Goal: Task Accomplishment & Management: Use online tool/utility

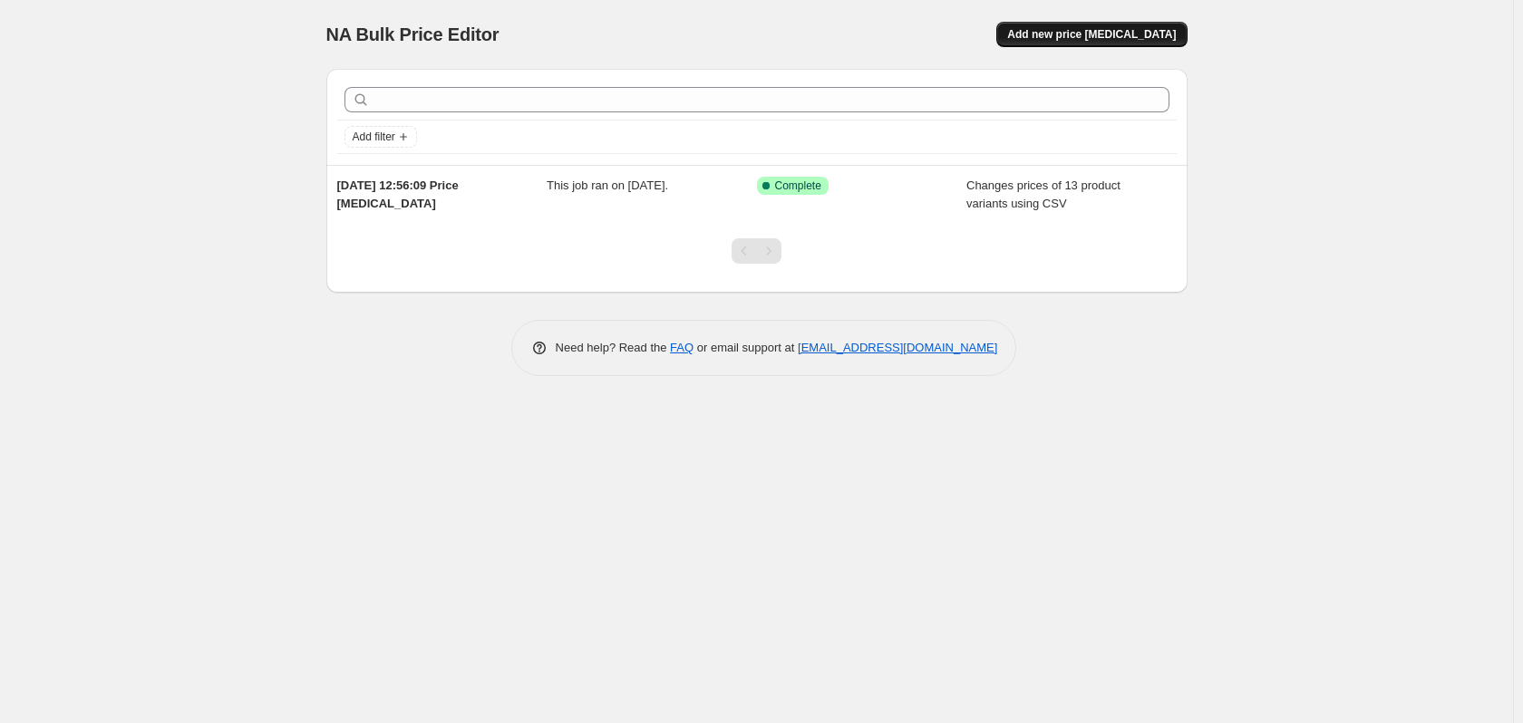
click at [1093, 34] on span "Add new price [MEDICAL_DATA]" at bounding box center [1091, 34] width 169 height 15
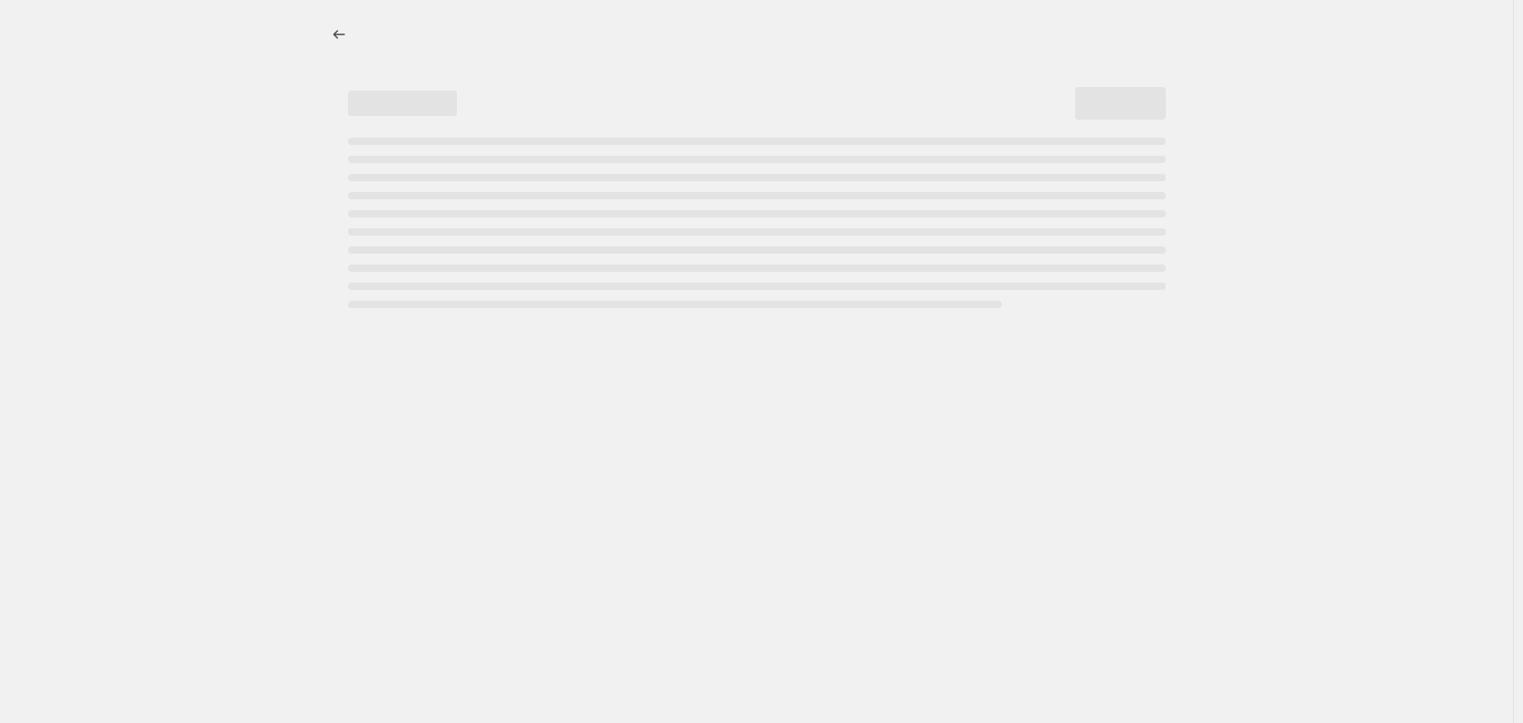
select select "percentage"
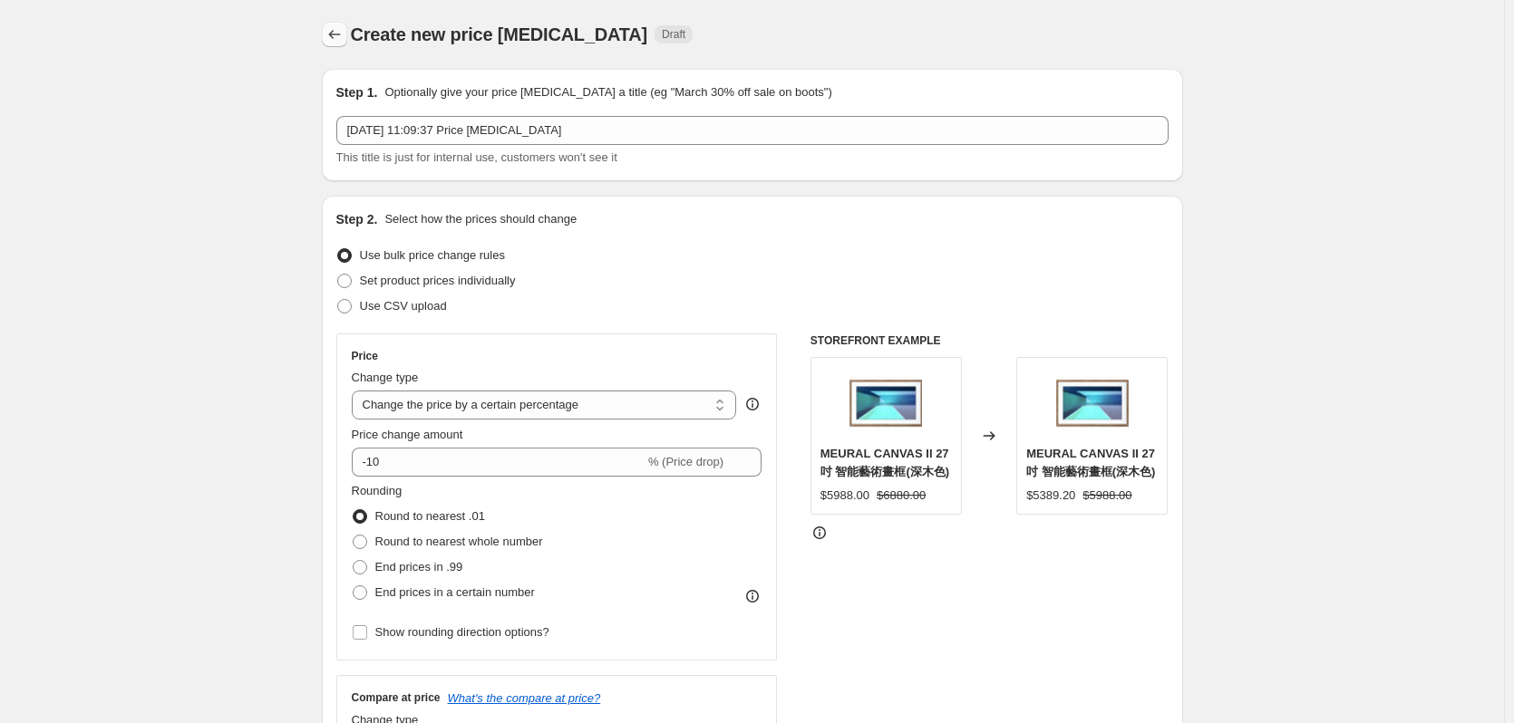
click at [339, 26] on icon "Price change jobs" at bounding box center [334, 34] width 18 height 18
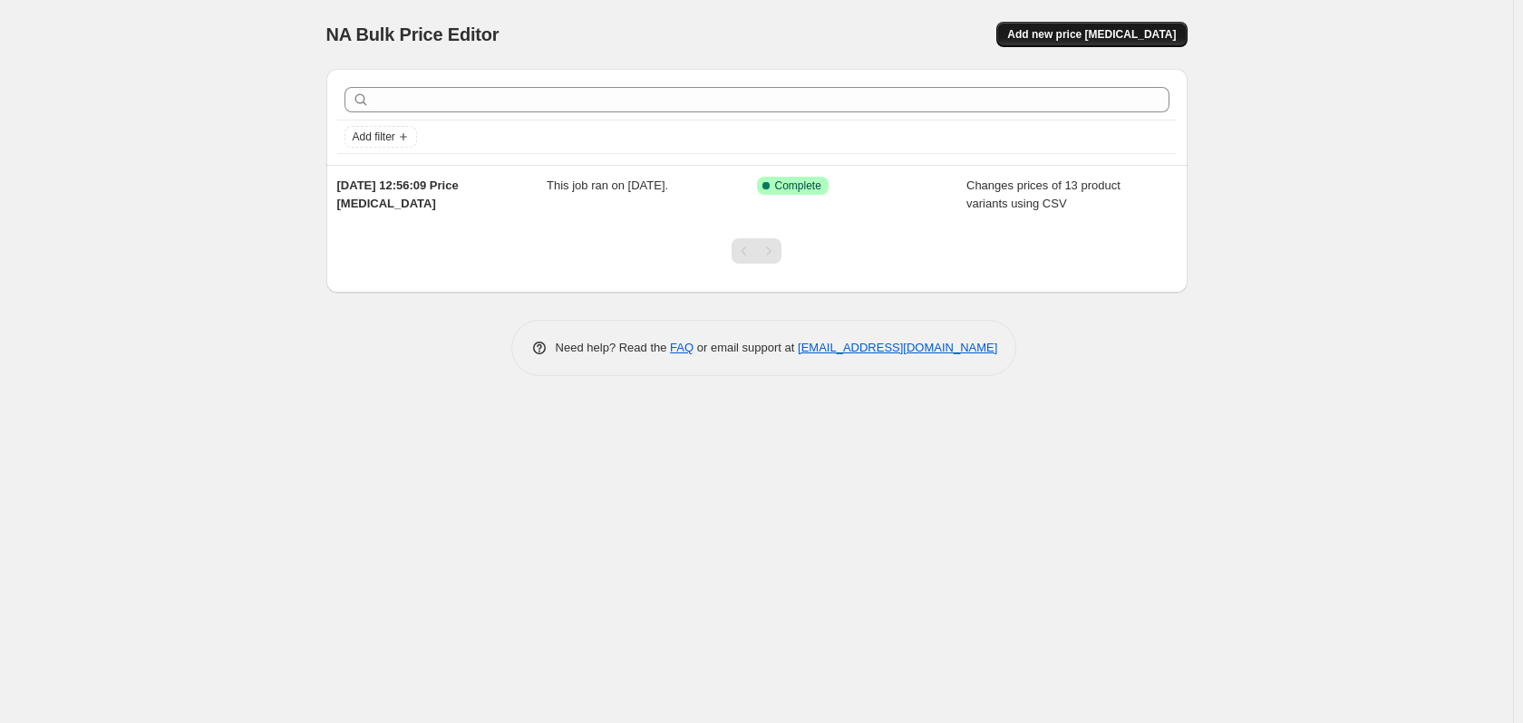
click at [1127, 33] on span "Add new price [MEDICAL_DATA]" at bounding box center [1091, 34] width 169 height 15
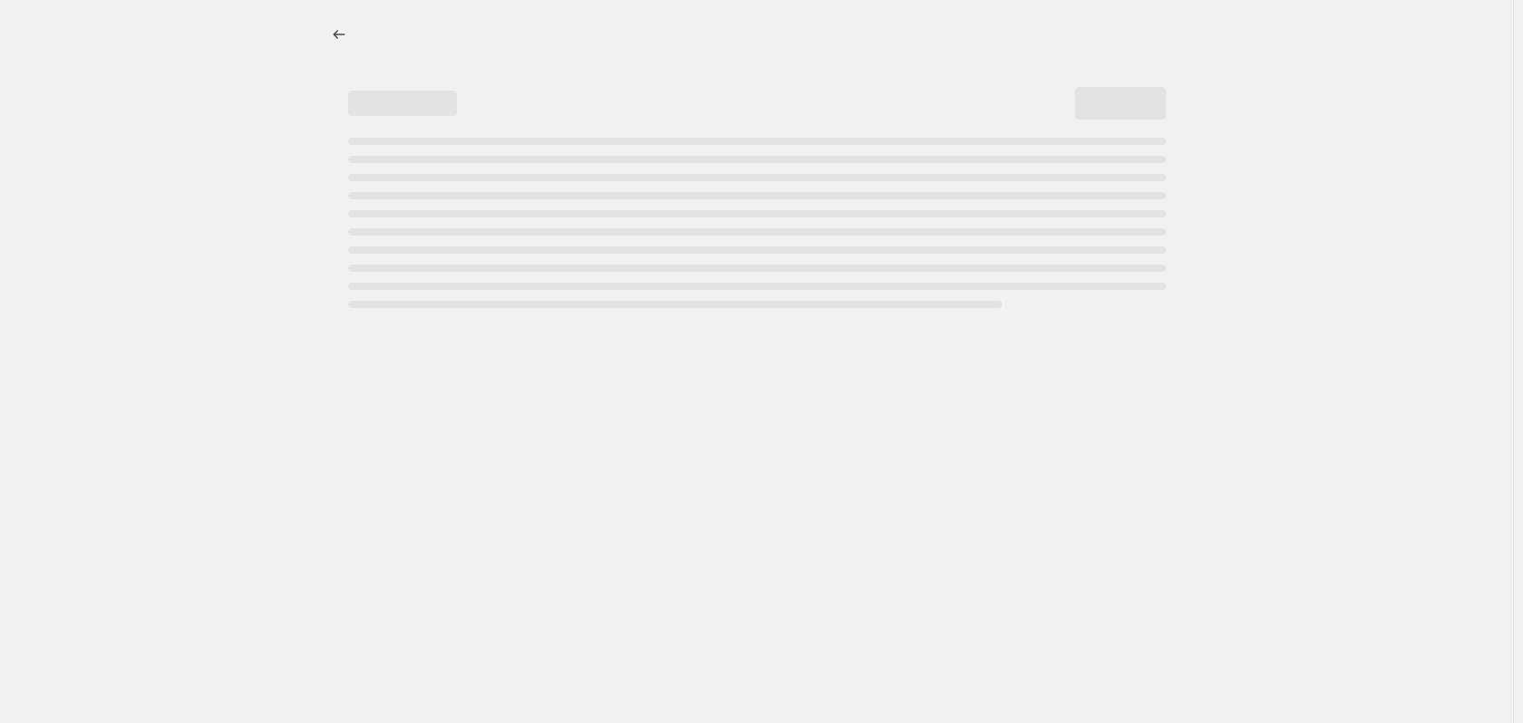
select select "percentage"
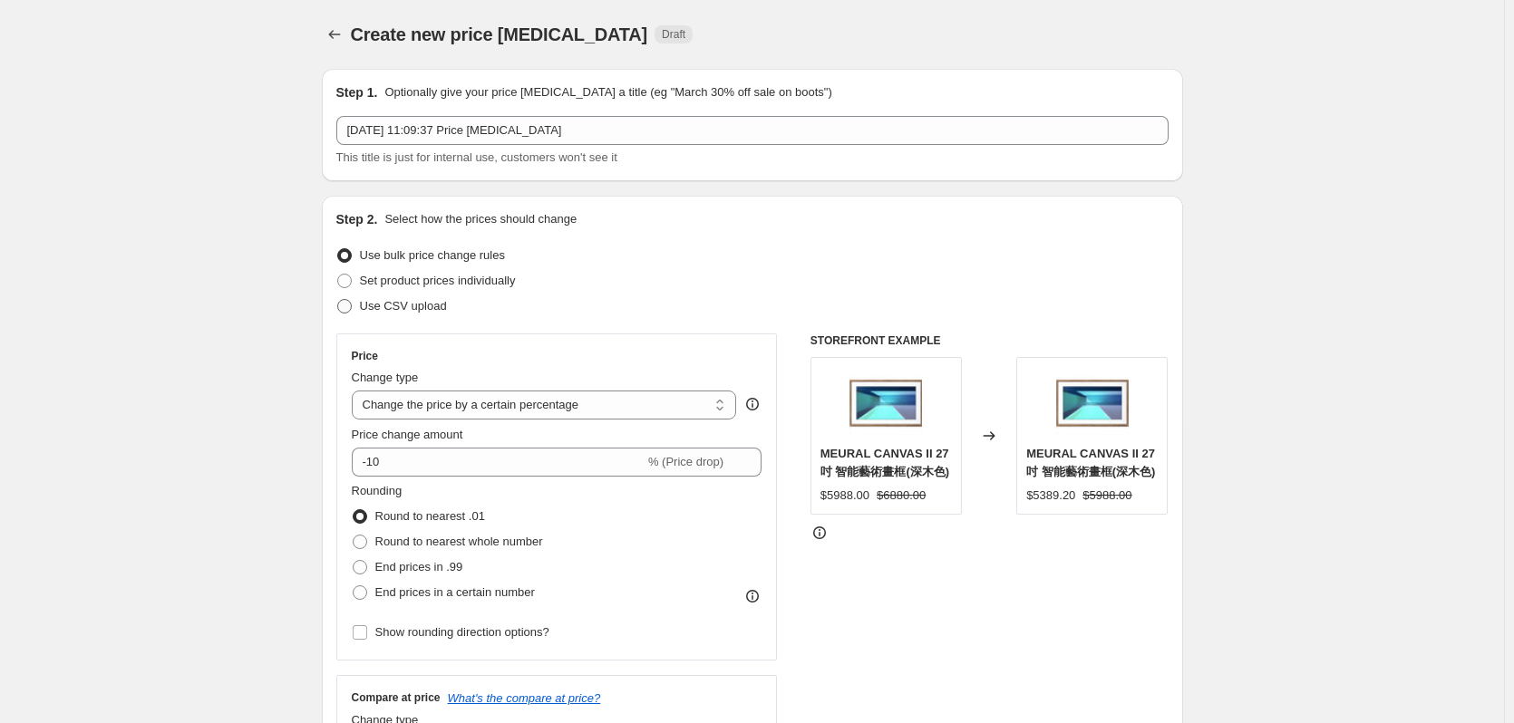
click at [418, 308] on span "Use CSV upload" at bounding box center [403, 306] width 87 height 14
click at [338, 300] on input "Use CSV upload" at bounding box center [337, 299] width 1 height 1
radio input "true"
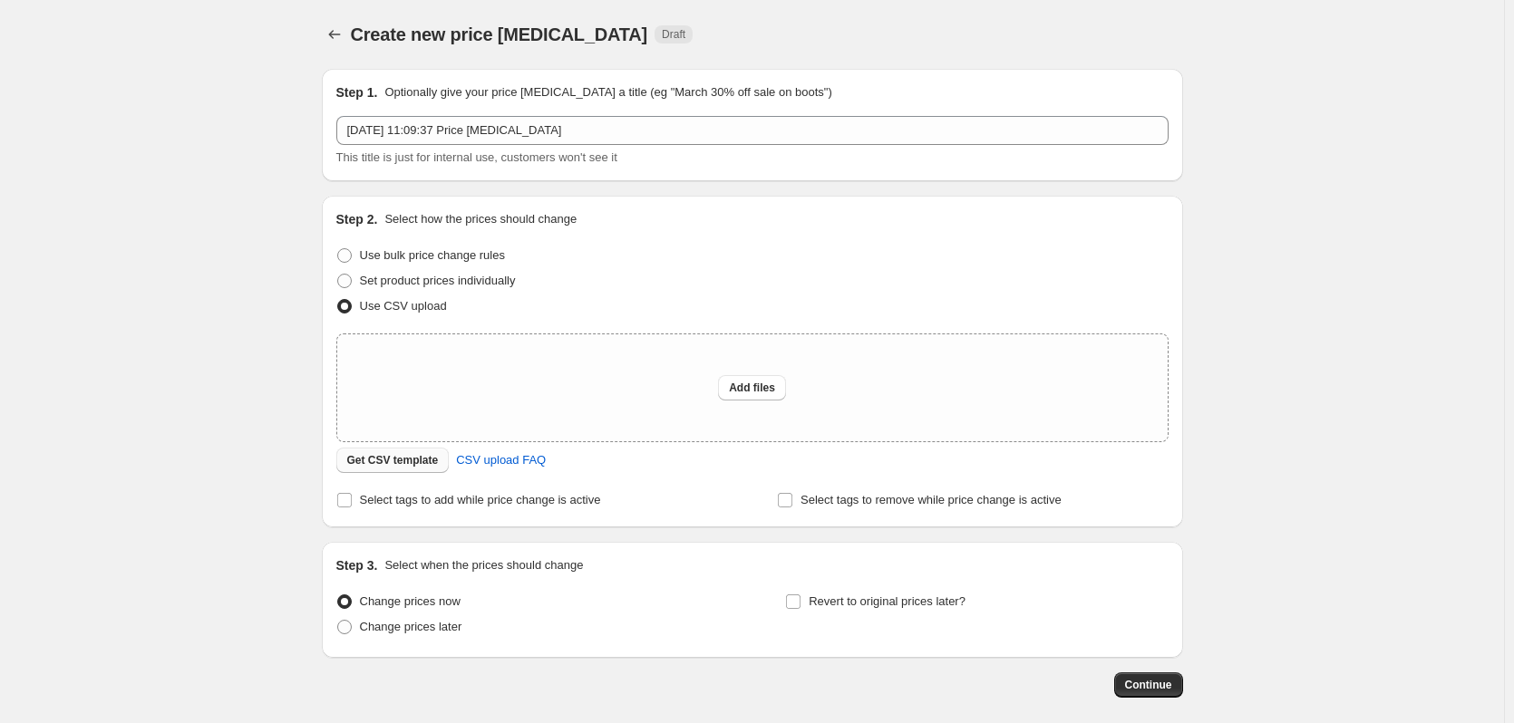
click at [373, 464] on span "Get CSV template" at bounding box center [393, 460] width 92 height 15
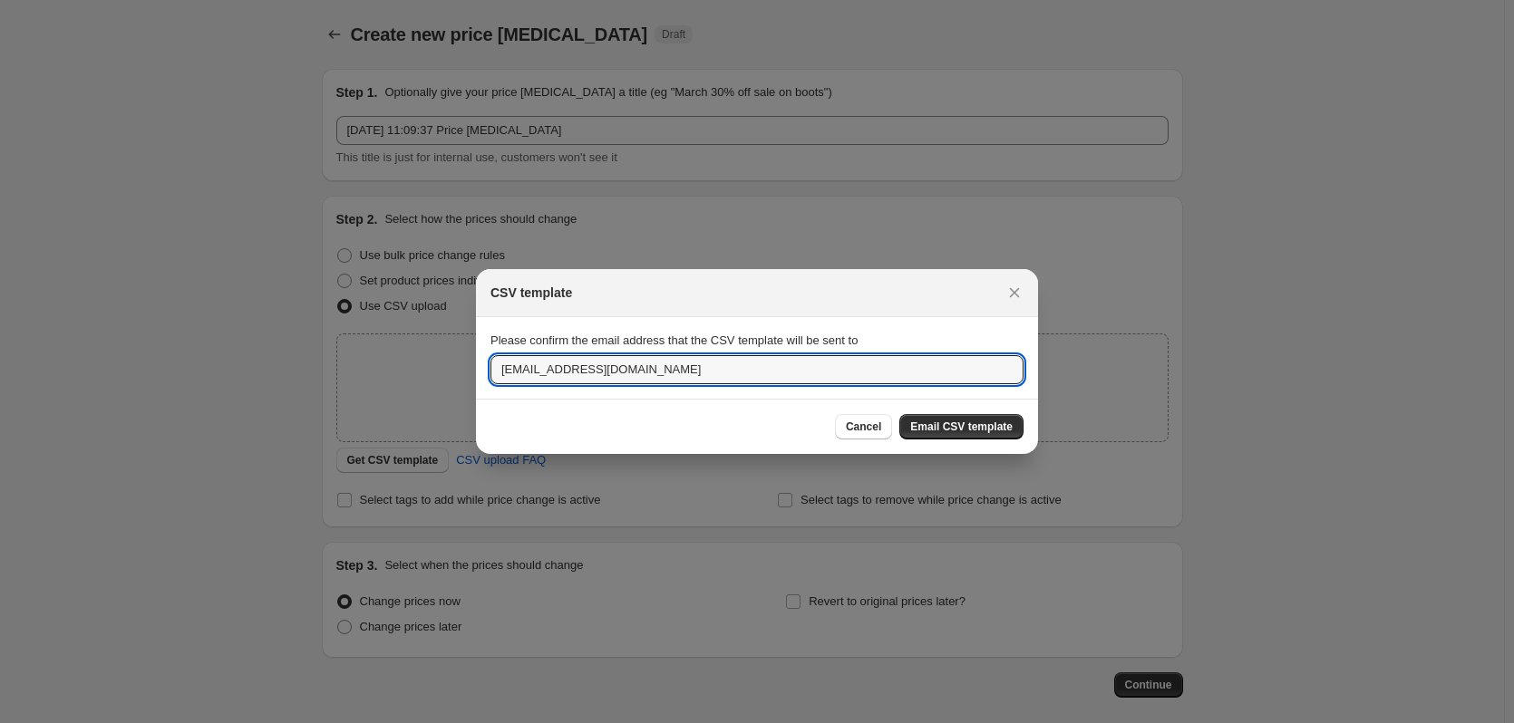
drag, startPoint x: 606, startPoint y: 371, endPoint x: 377, endPoint y: 371, distance: 229.3
type input "[PERSON_NAME][EMAIL_ADDRESS][PERSON_NAME][DOMAIN_NAME]"
click at [1003, 425] on span "Email CSV template" at bounding box center [961, 427] width 102 height 15
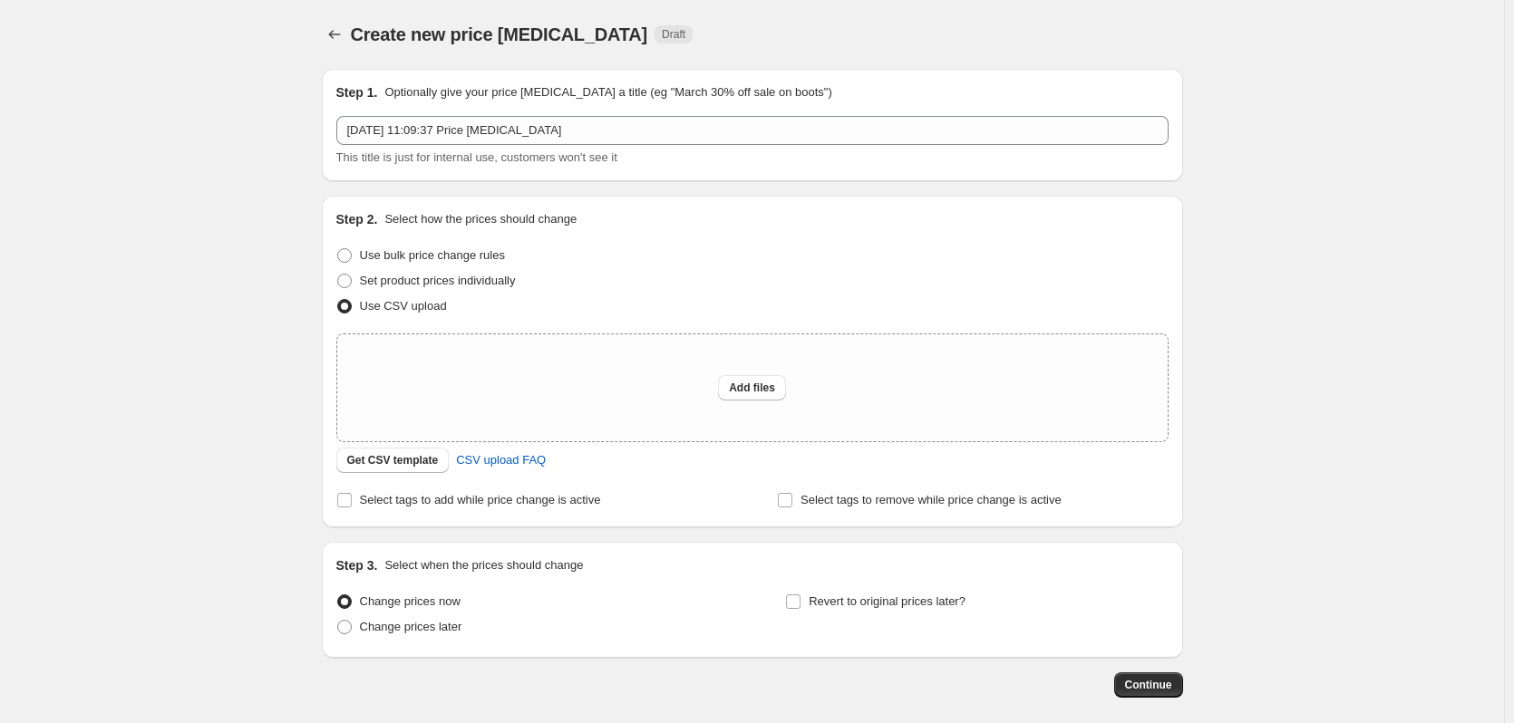
click at [1265, 263] on div "Create new price [MEDICAL_DATA]. This page is ready Create new price [MEDICAL_D…" at bounding box center [752, 404] width 1504 height 809
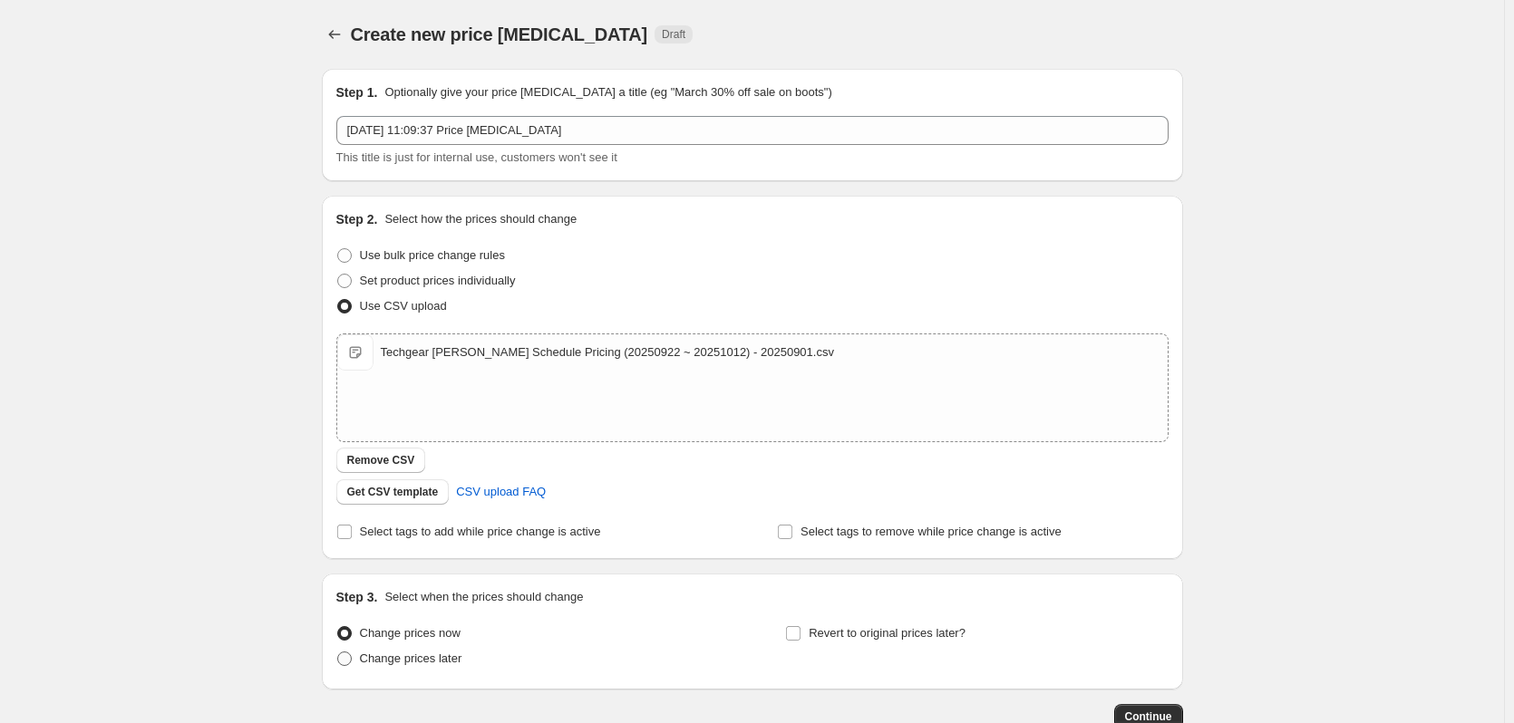
click at [439, 658] on span "Change prices later" at bounding box center [411, 659] width 102 height 14
click at [338, 653] on input "Change prices later" at bounding box center [337, 652] width 1 height 1
radio input "true"
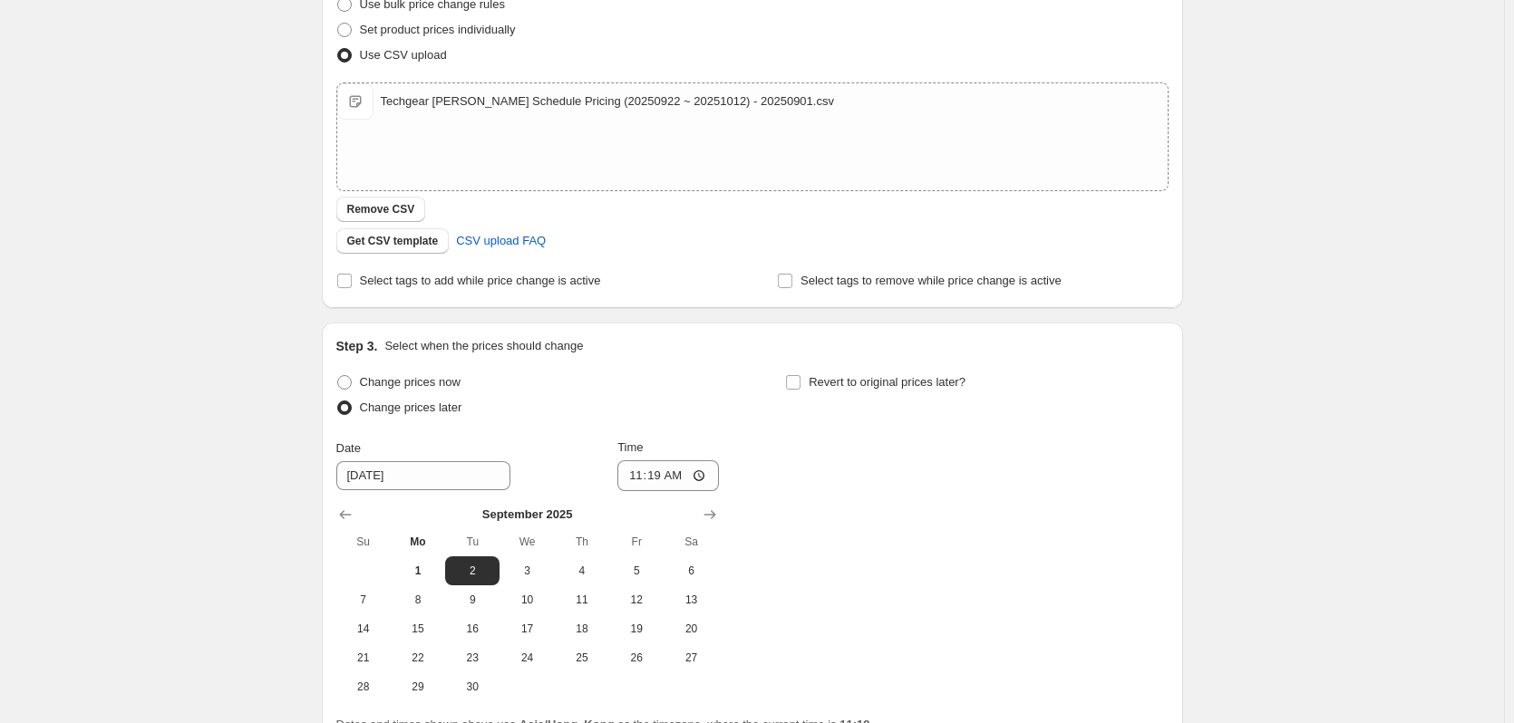
scroll to position [272, 0]
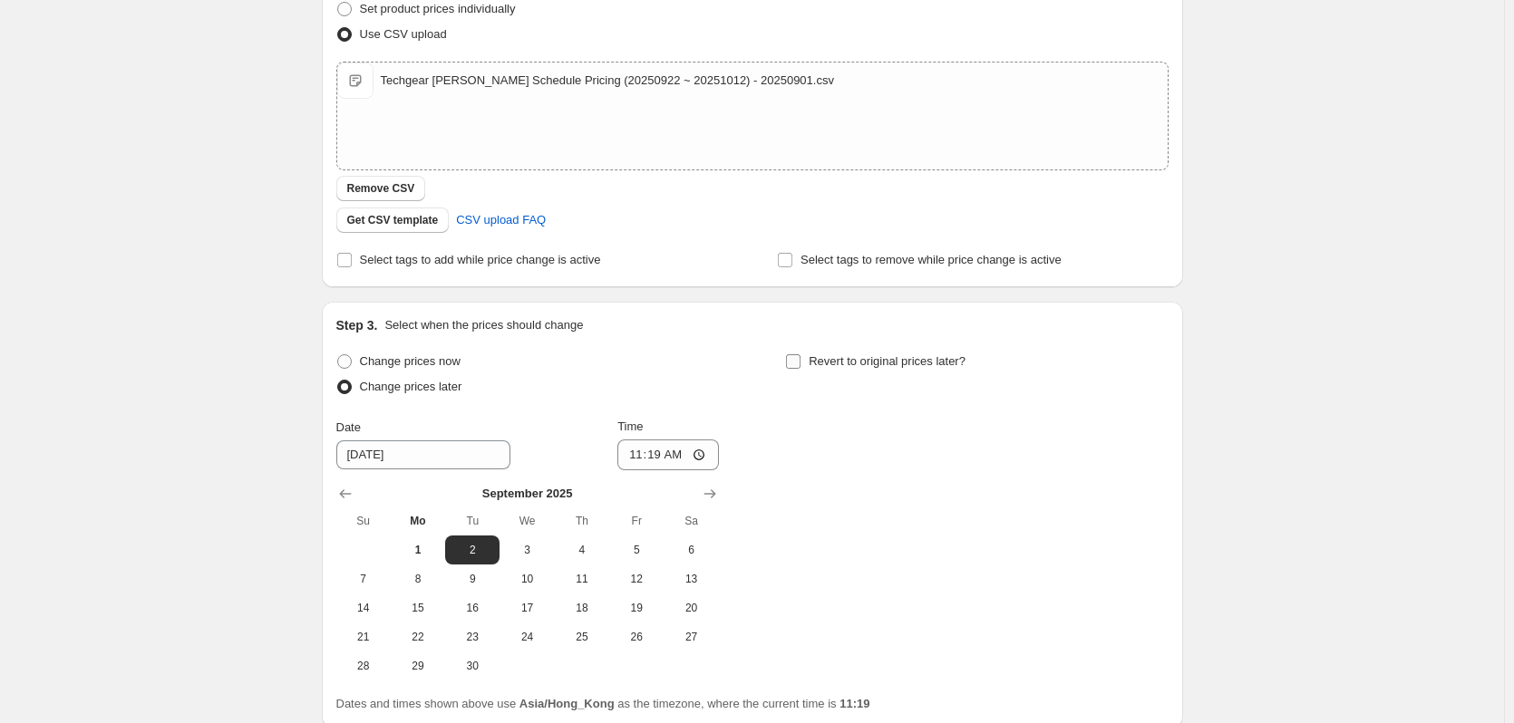
click at [800, 354] on input "Revert to original prices later?" at bounding box center [793, 361] width 15 height 15
checkbox input "true"
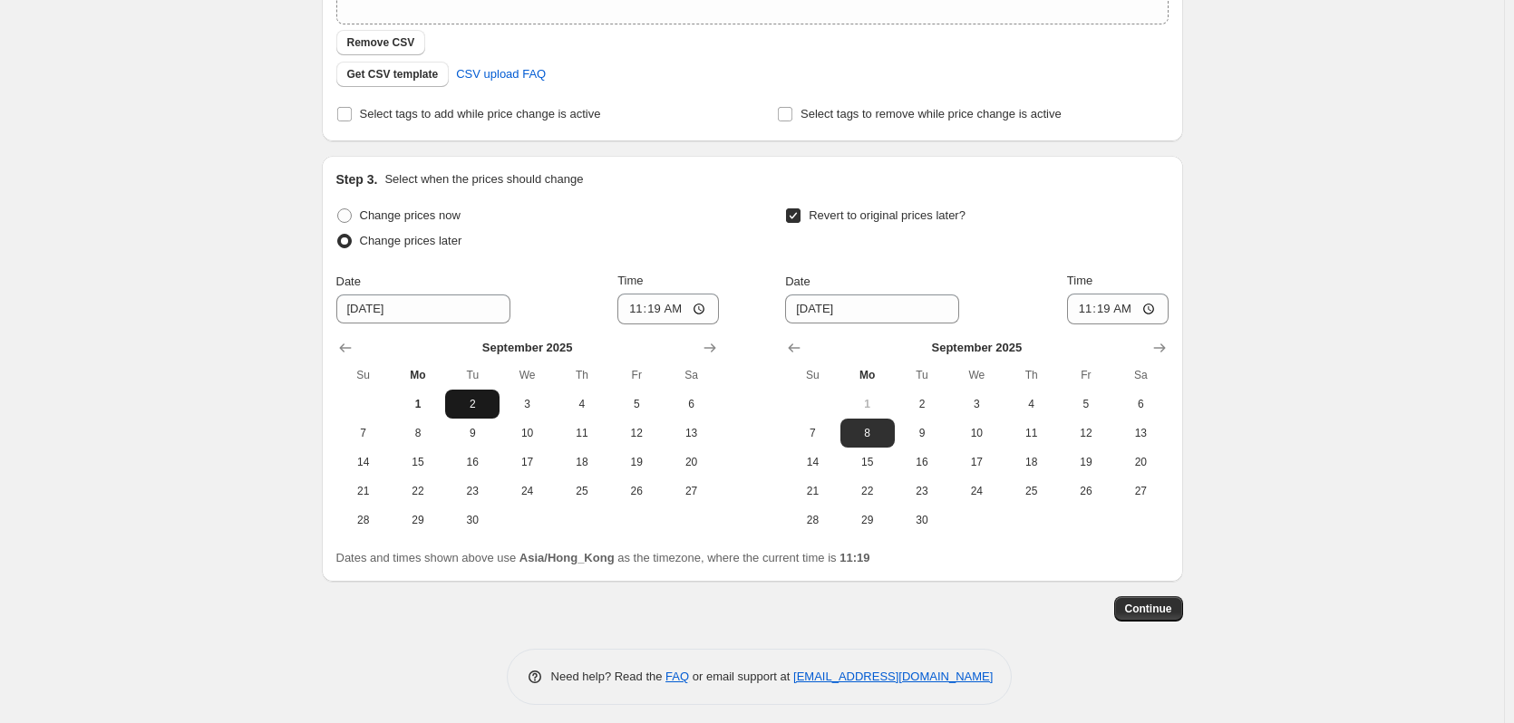
scroll to position [427, 0]
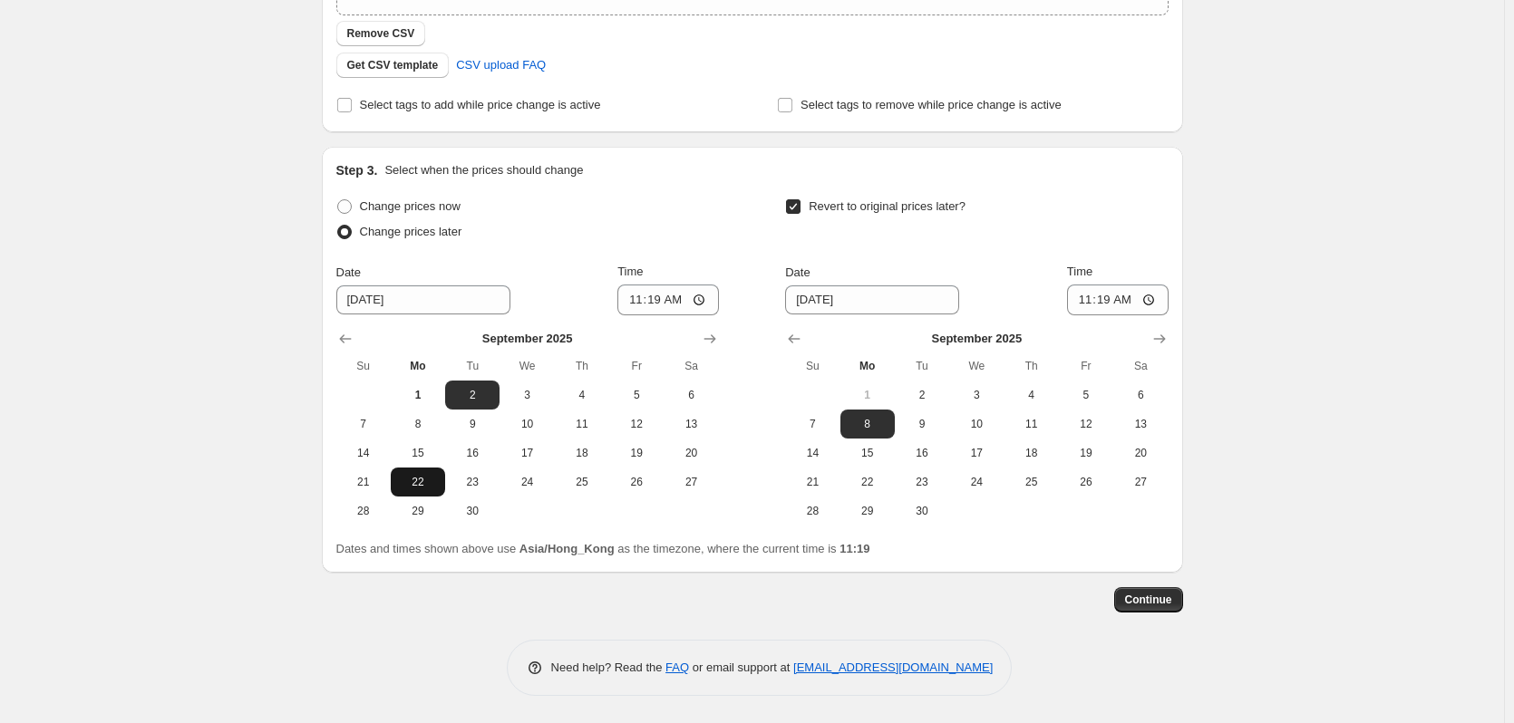
click at [409, 486] on span "22" at bounding box center [418, 482] width 40 height 15
type input "[DATE]"
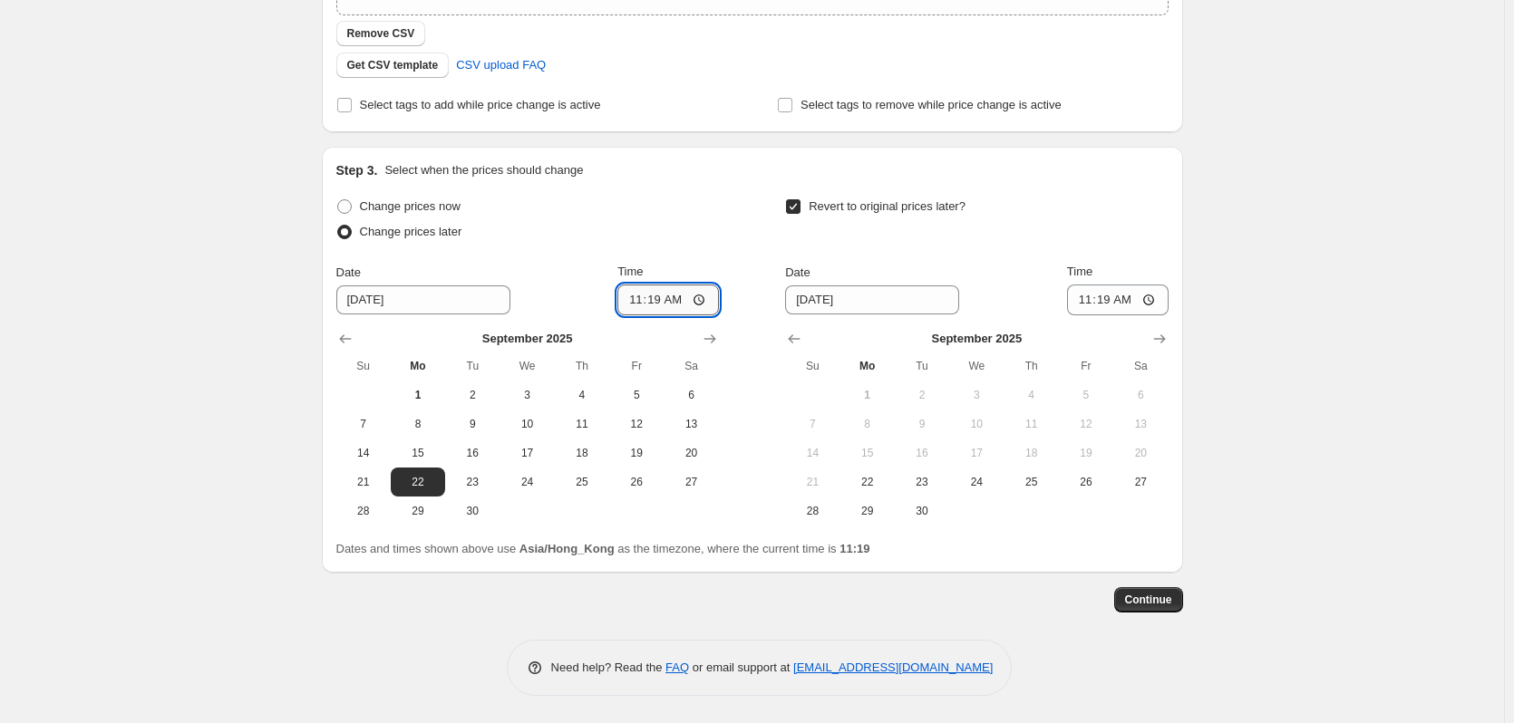
click at [661, 295] on input "11:19" at bounding box center [668, 300] width 102 height 31
click at [639, 300] on input "11:19" at bounding box center [668, 300] width 102 height 31
type input "00:00"
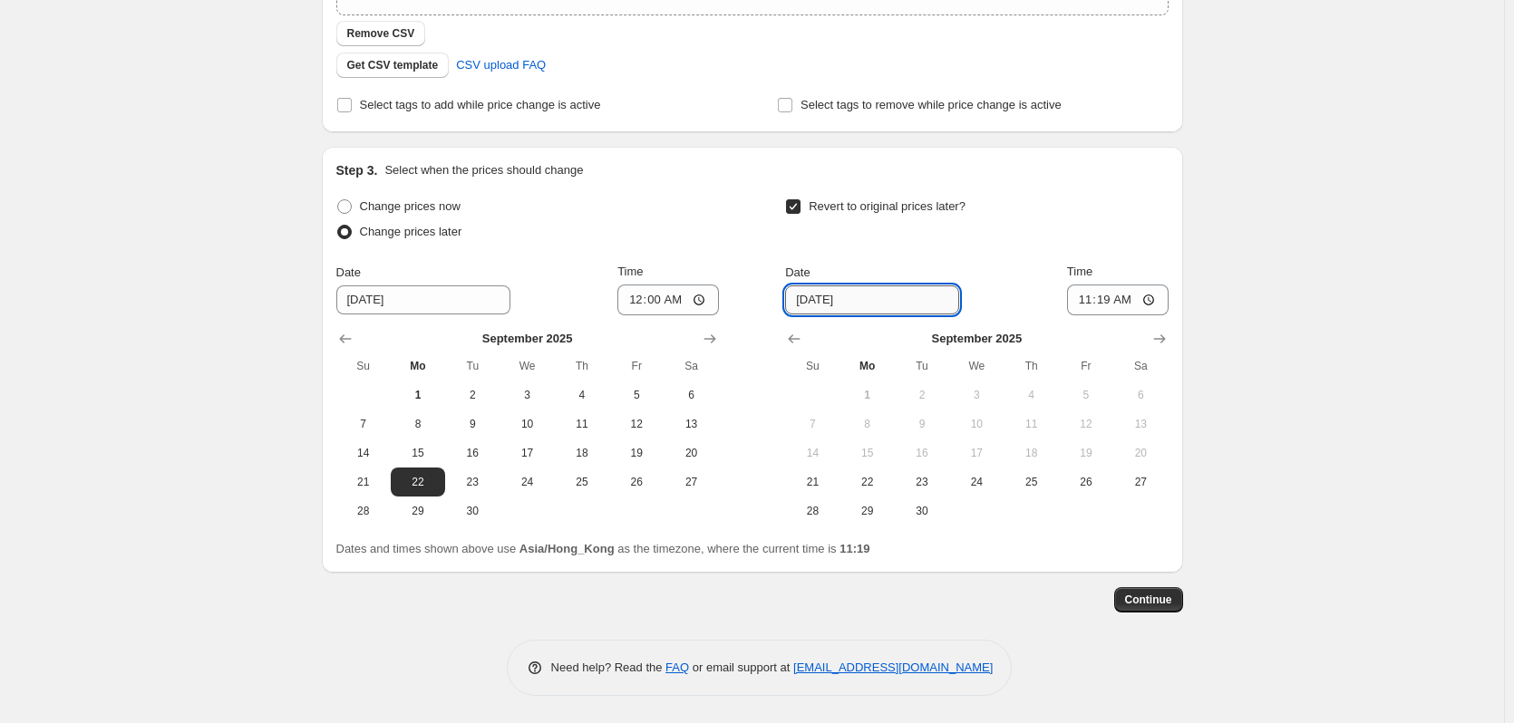
click at [823, 303] on input "[DATE]" at bounding box center [872, 300] width 174 height 29
click at [1163, 342] on icon "Show next month, October 2025" at bounding box center [1159, 339] width 18 height 18
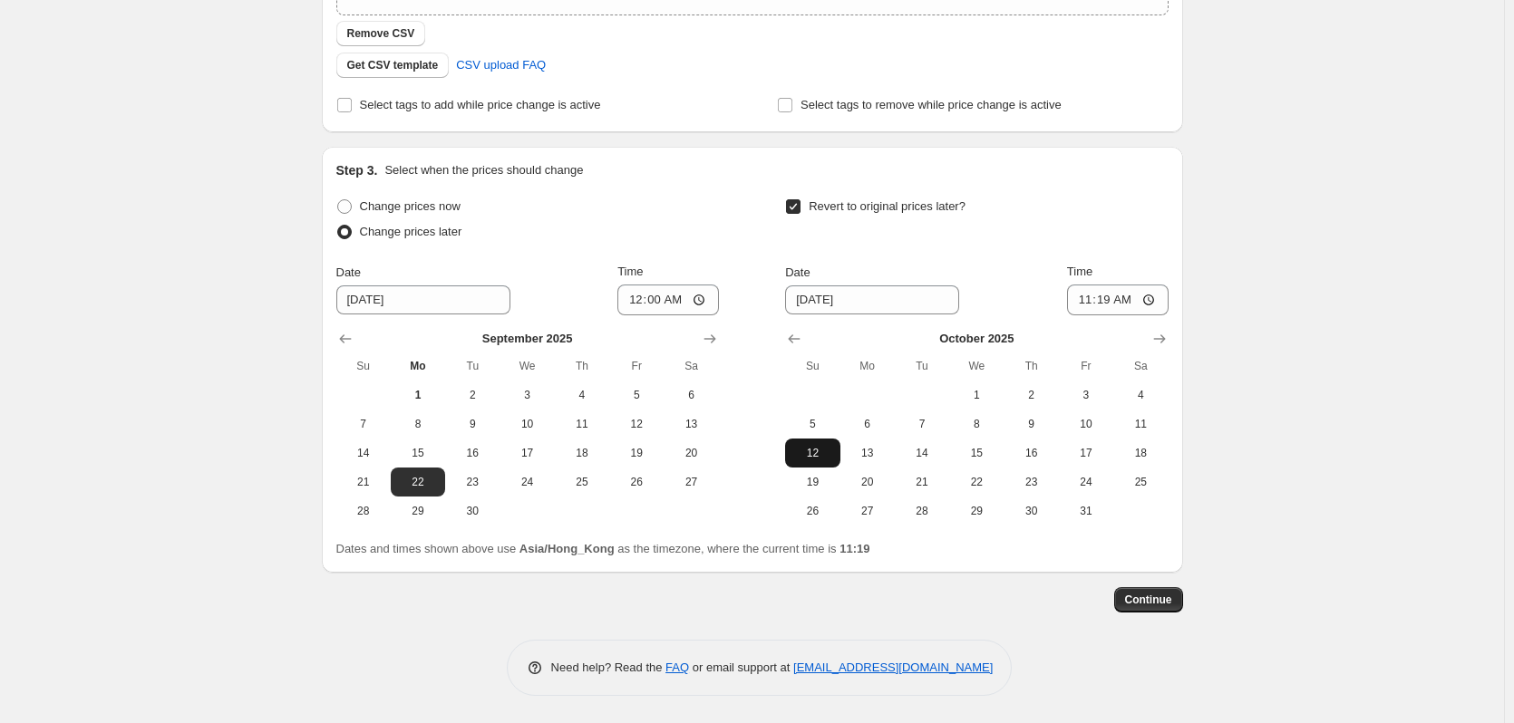
click at [832, 460] on span "12" at bounding box center [812, 453] width 40 height 15
type input "[DATE]"
click at [1098, 299] on input "11:19" at bounding box center [1118, 300] width 102 height 31
type input "11:59"
click at [1123, 296] on input "11:59" at bounding box center [1118, 300] width 102 height 31
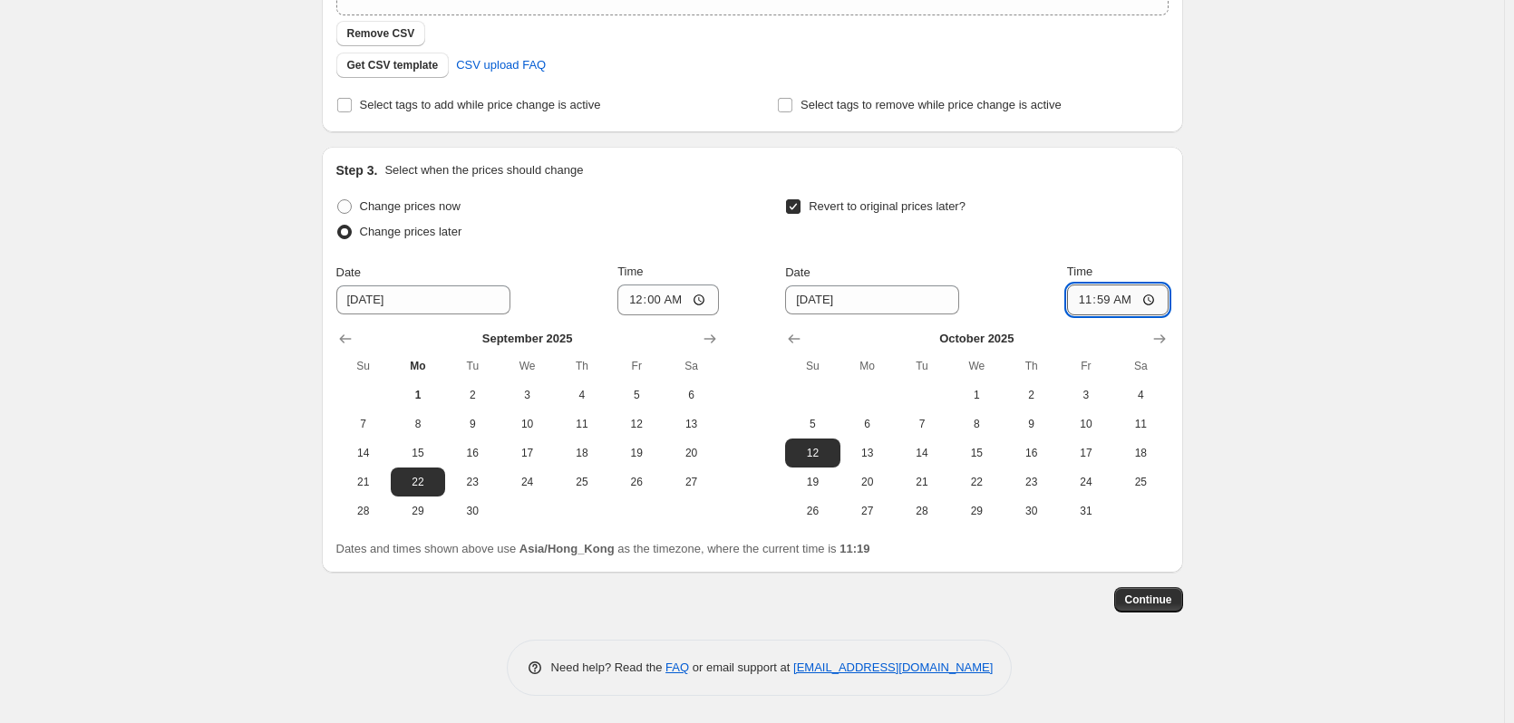
click at [1152, 298] on input "11:59" at bounding box center [1118, 300] width 102 height 31
click at [867, 305] on input "[DATE]" at bounding box center [872, 300] width 174 height 29
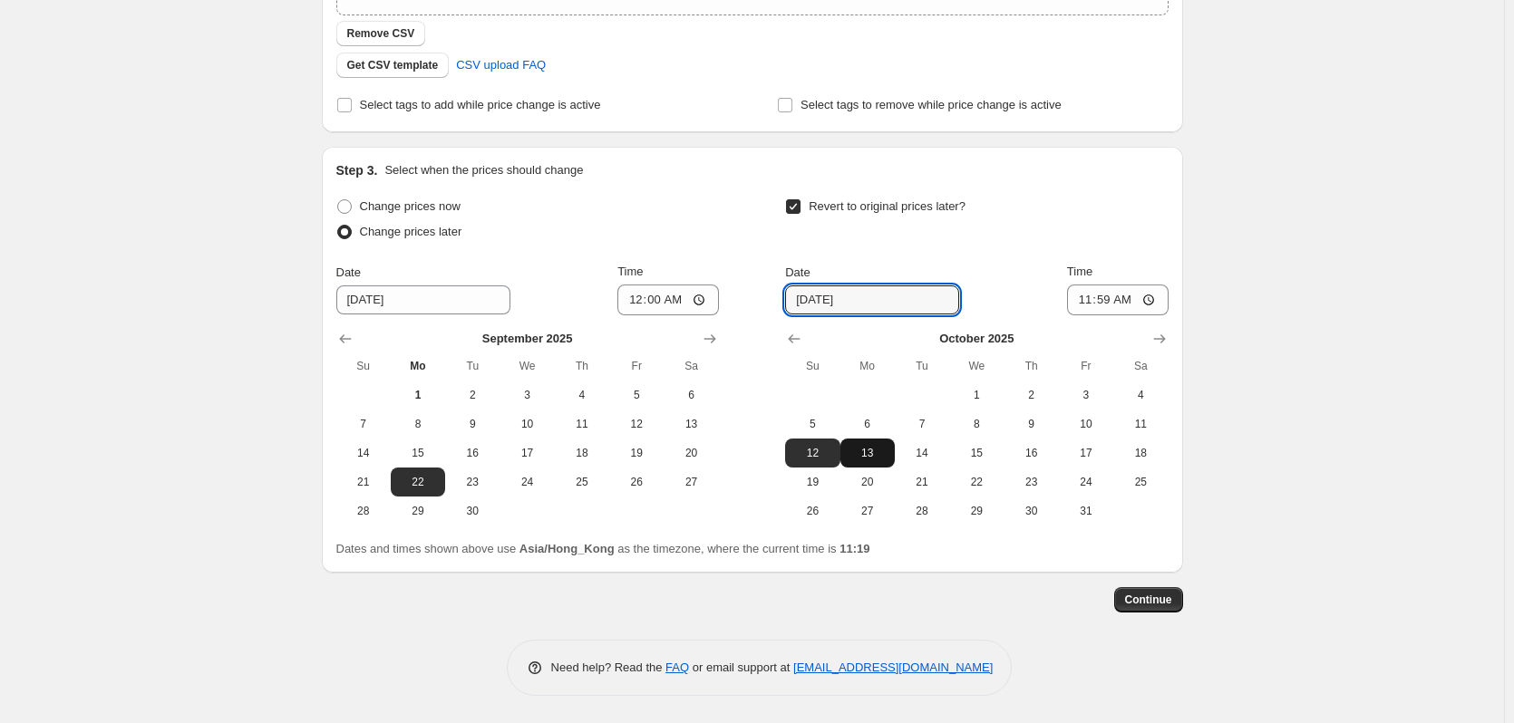
click at [879, 461] on button "13" at bounding box center [867, 453] width 54 height 29
type input "[DATE]"
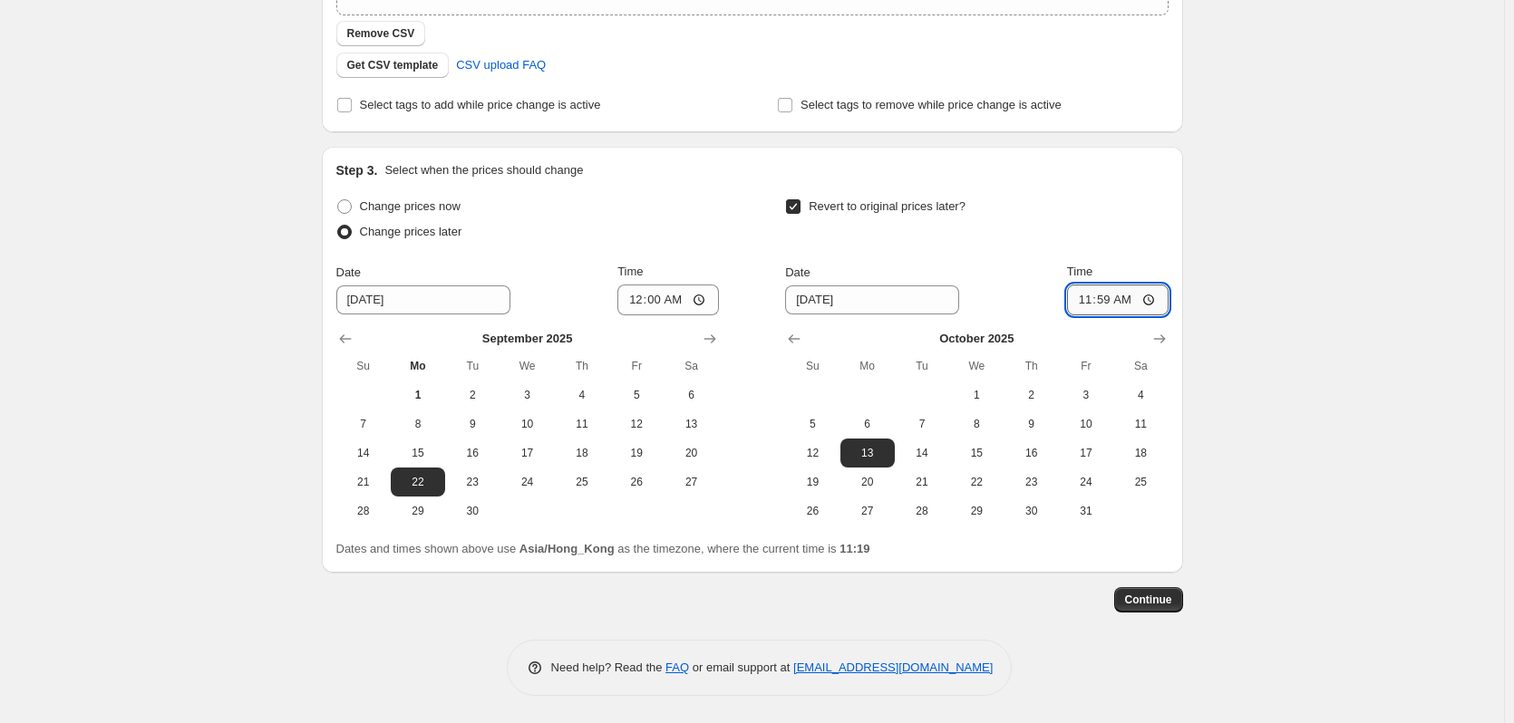
click at [1093, 301] on input "11:59" at bounding box center [1118, 300] width 102 height 31
type input "00:00"
click at [1459, 218] on div "Create new price [MEDICAL_DATA]. This page is ready Create new price [MEDICAL_D…" at bounding box center [752, 148] width 1504 height 1150
click at [1138, 596] on span "Continue" at bounding box center [1148, 600] width 47 height 15
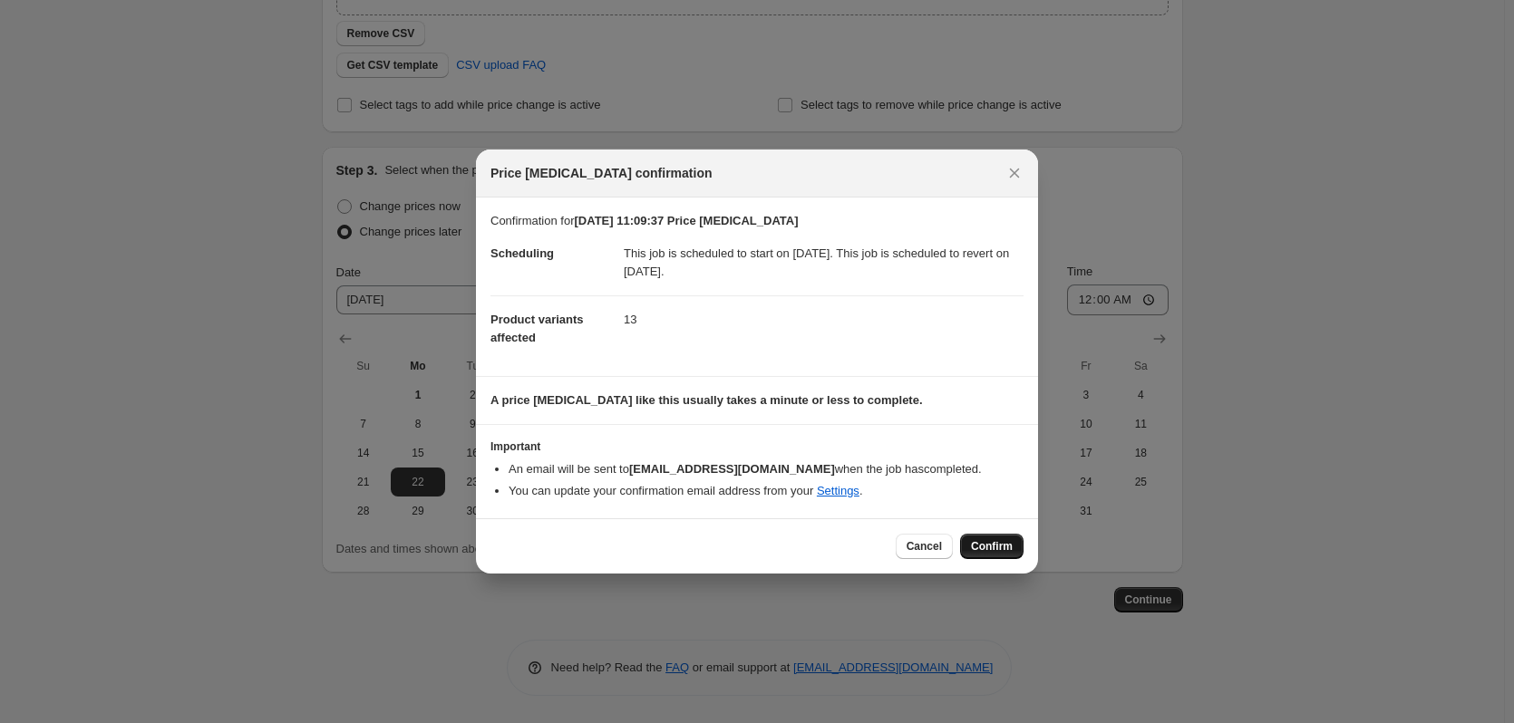
click at [1005, 548] on span "Confirm" at bounding box center [992, 546] width 42 height 15
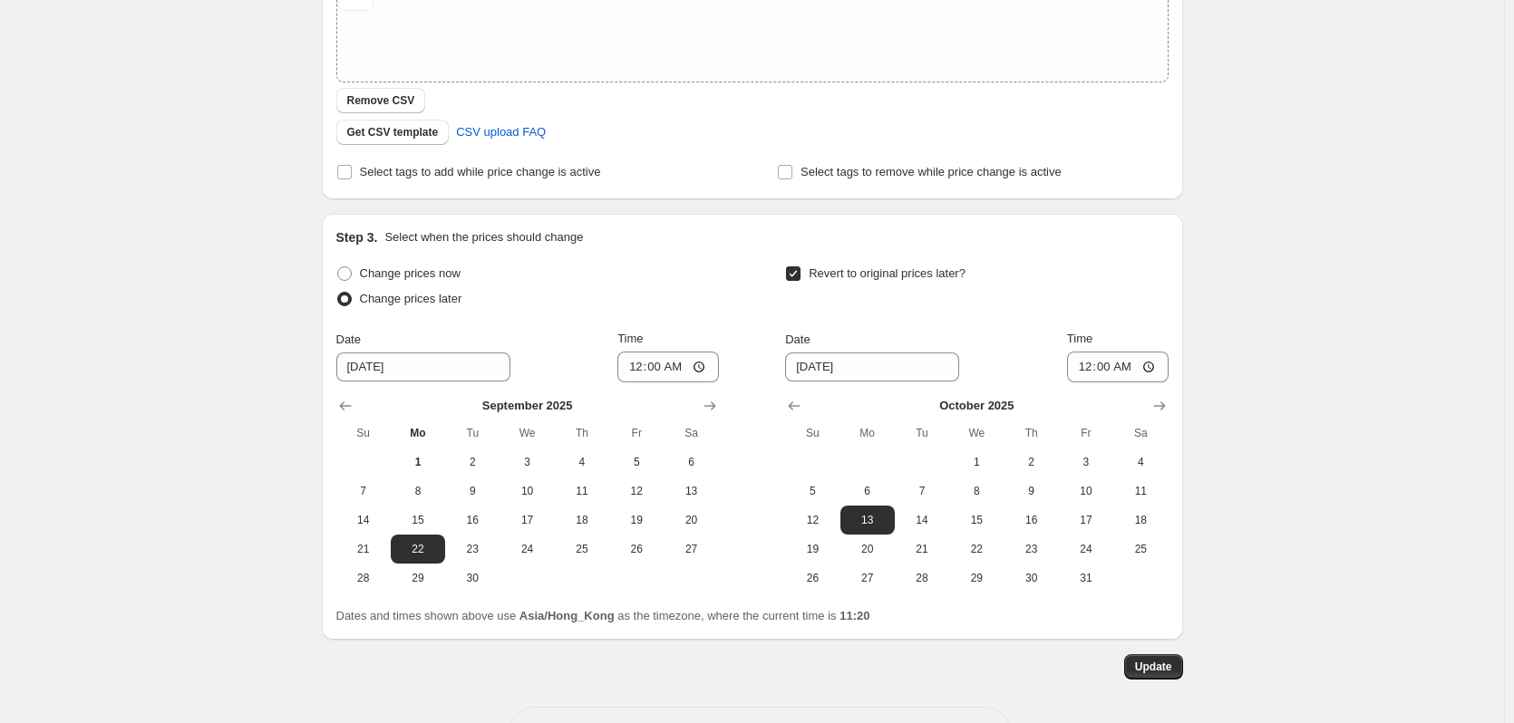
scroll to position [538, 0]
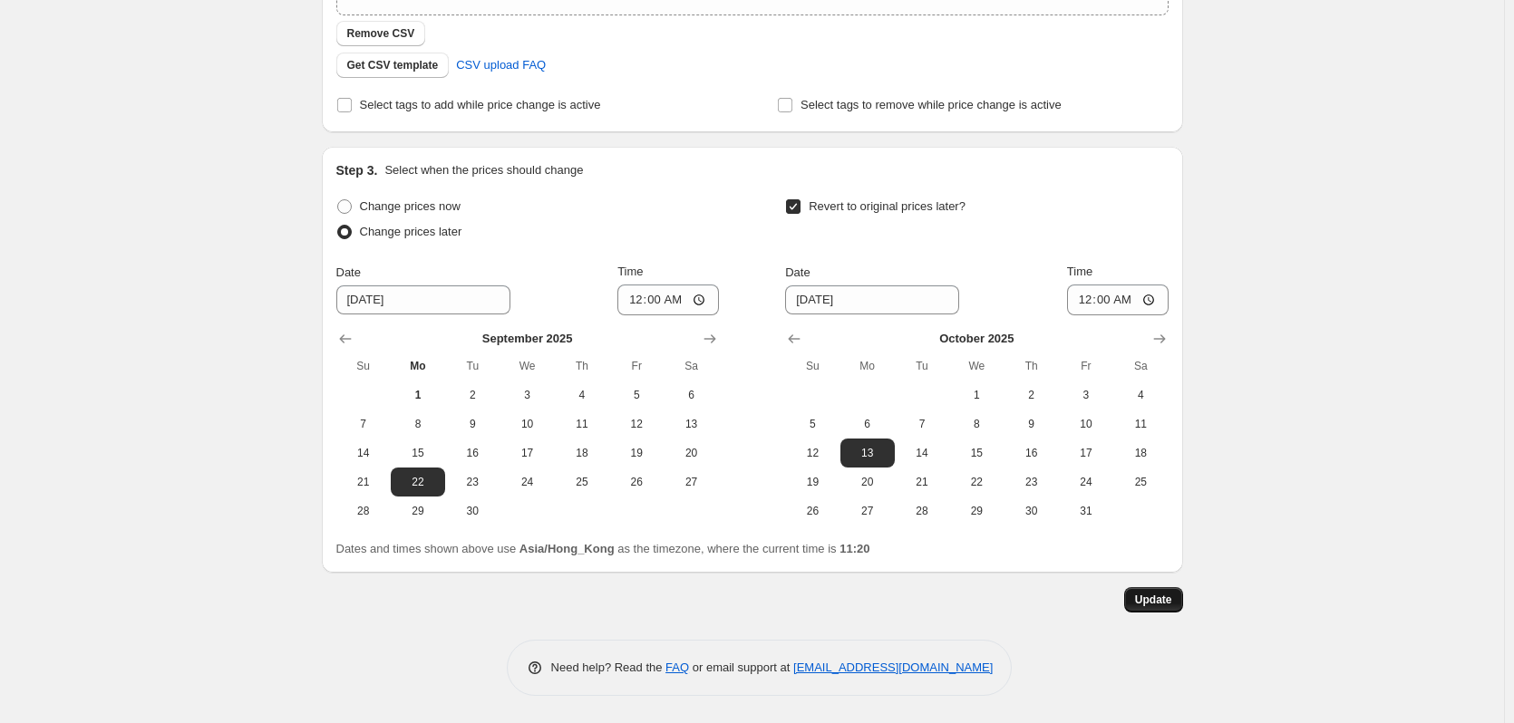
click at [1149, 596] on span "Update" at bounding box center [1153, 600] width 37 height 15
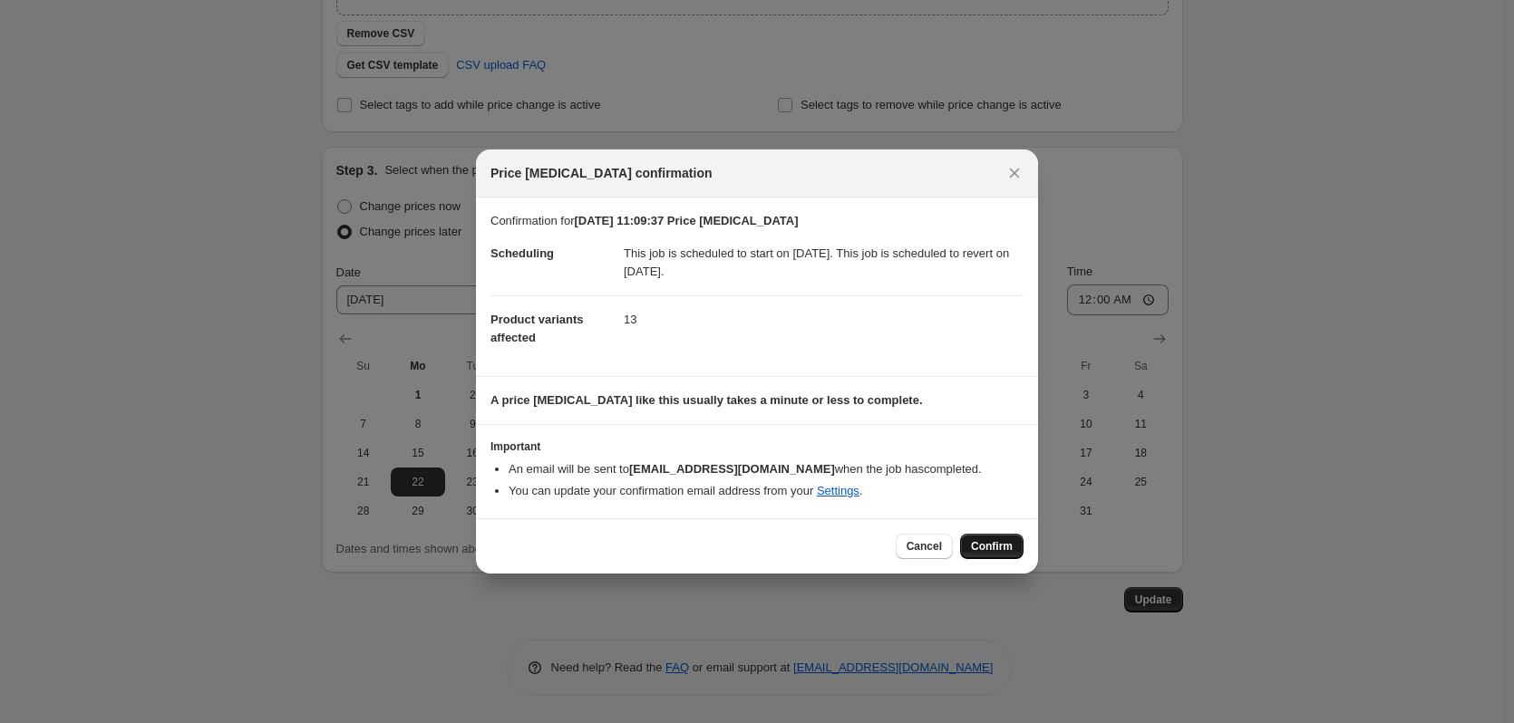
click at [975, 547] on span "Confirm" at bounding box center [992, 546] width 42 height 15
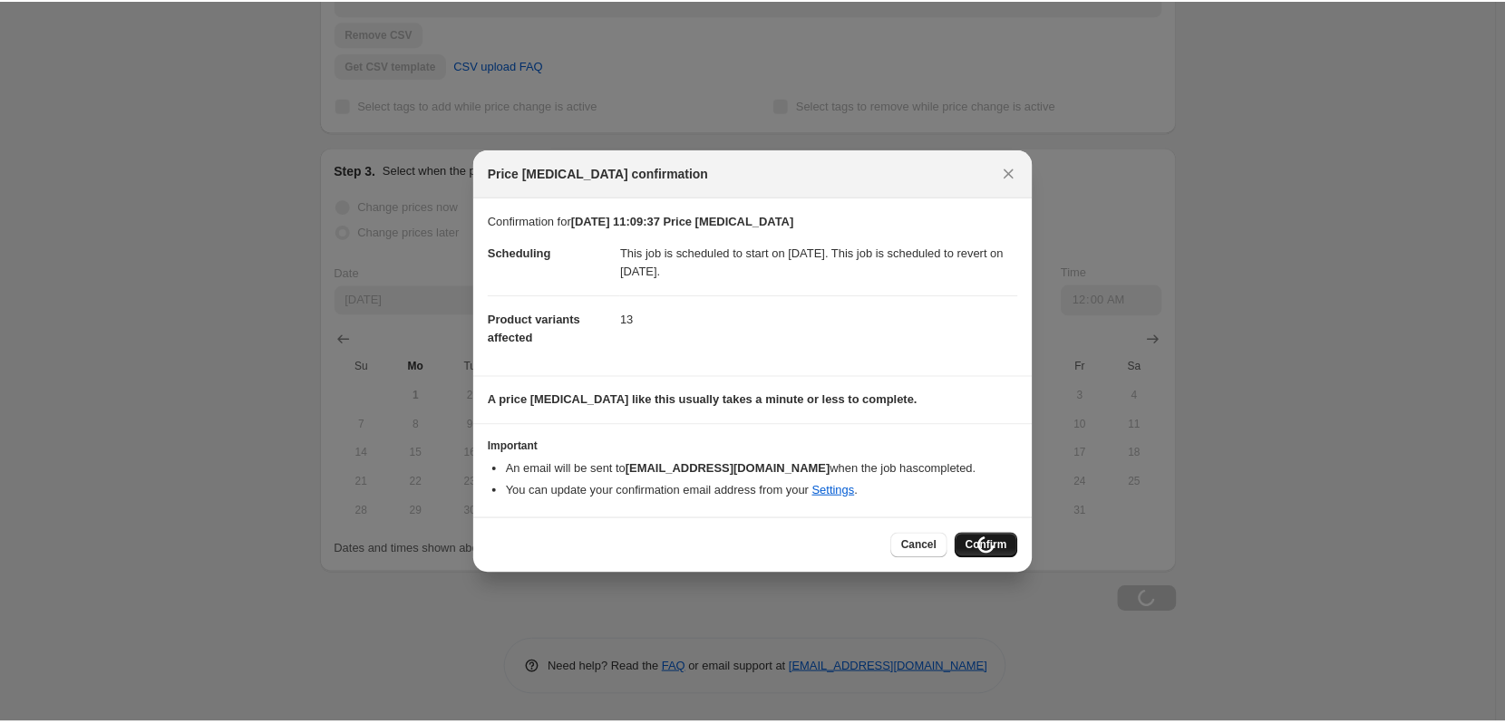
scroll to position [538, 0]
